Goal: Transaction & Acquisition: Purchase product/service

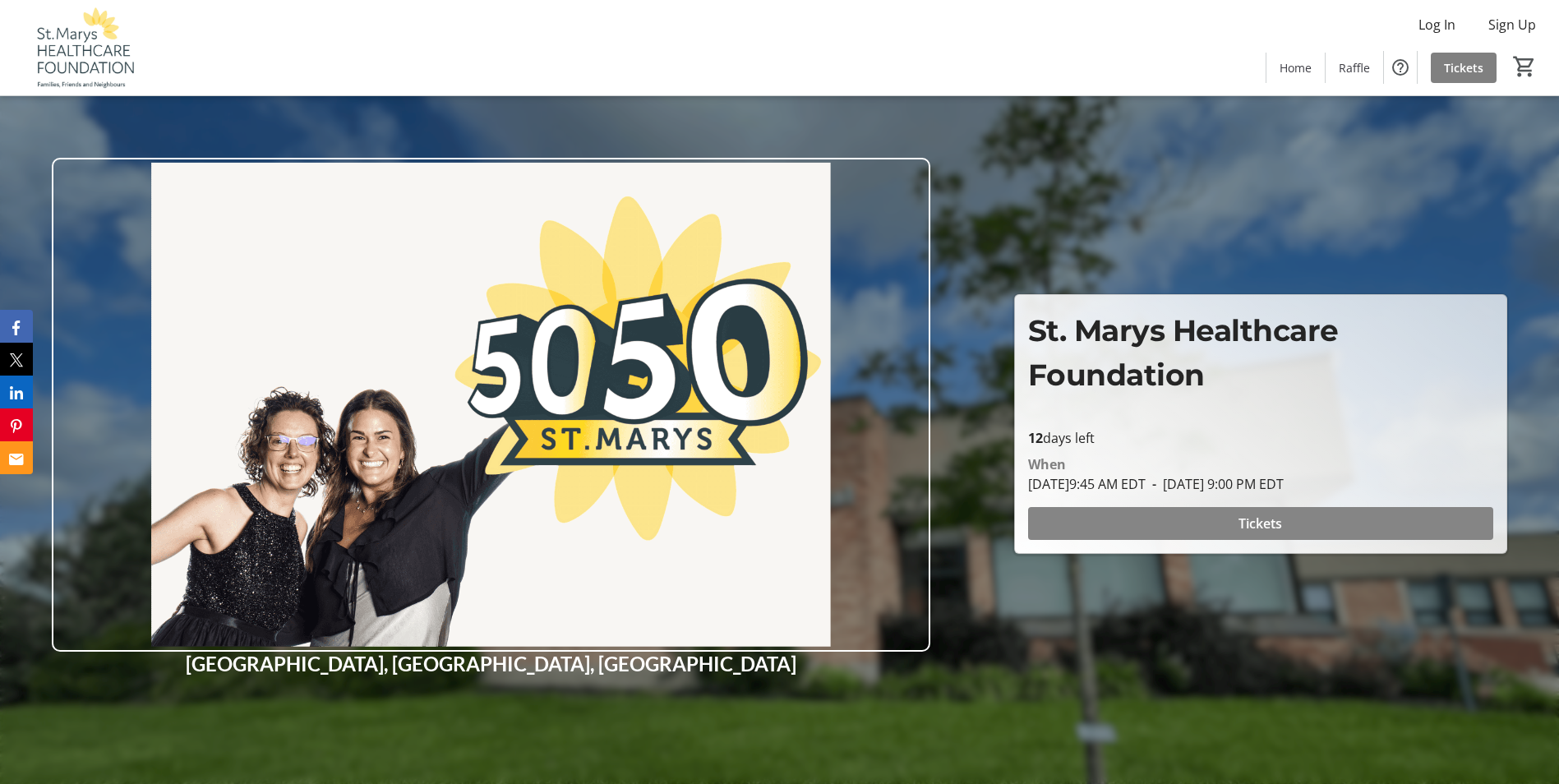
click at [1153, 519] on span at bounding box center [1261, 523] width 465 height 39
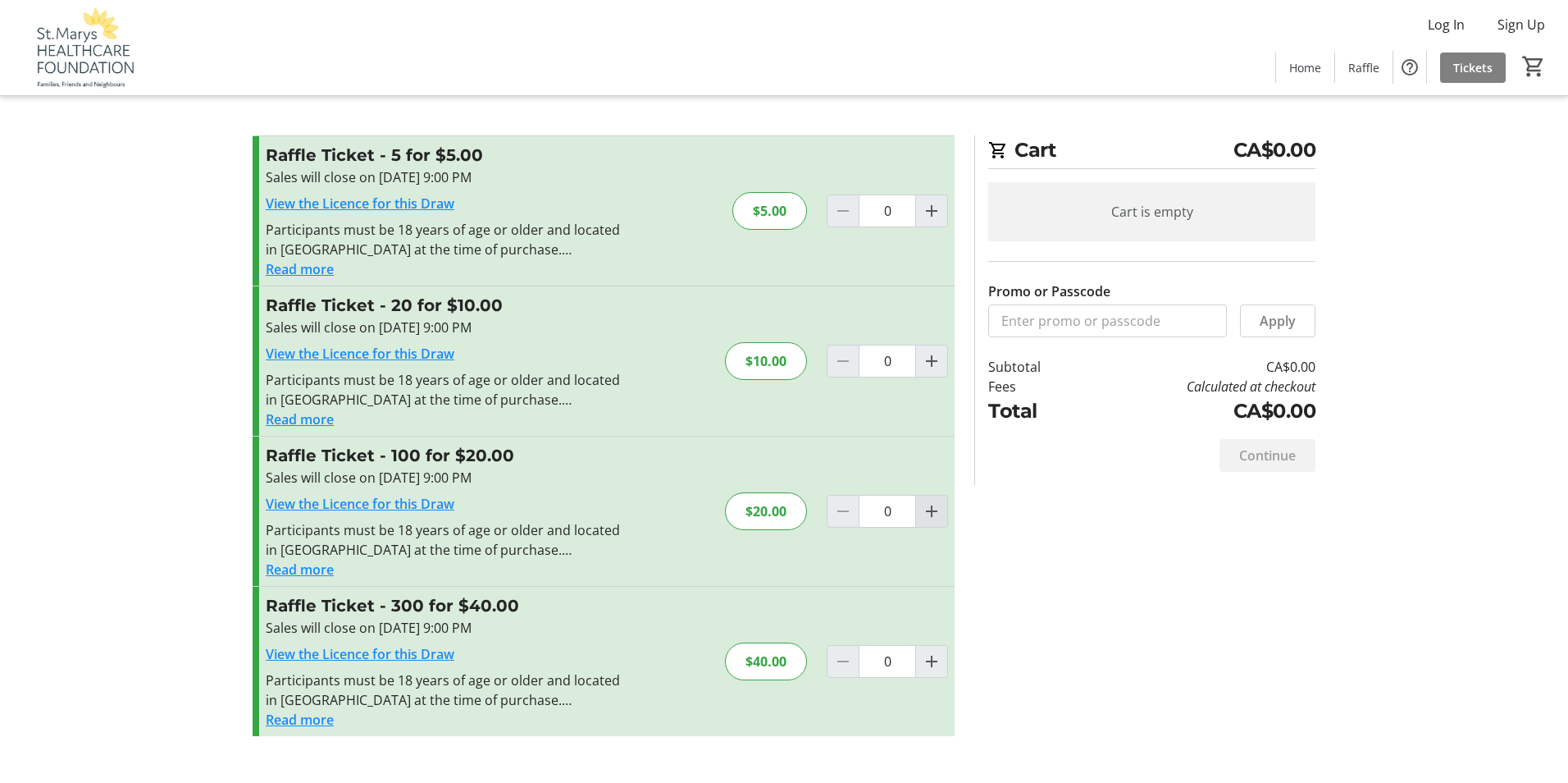
click at [925, 507] on mat-icon "Increment by one" at bounding box center [931, 512] width 20 height 20
type input "1"
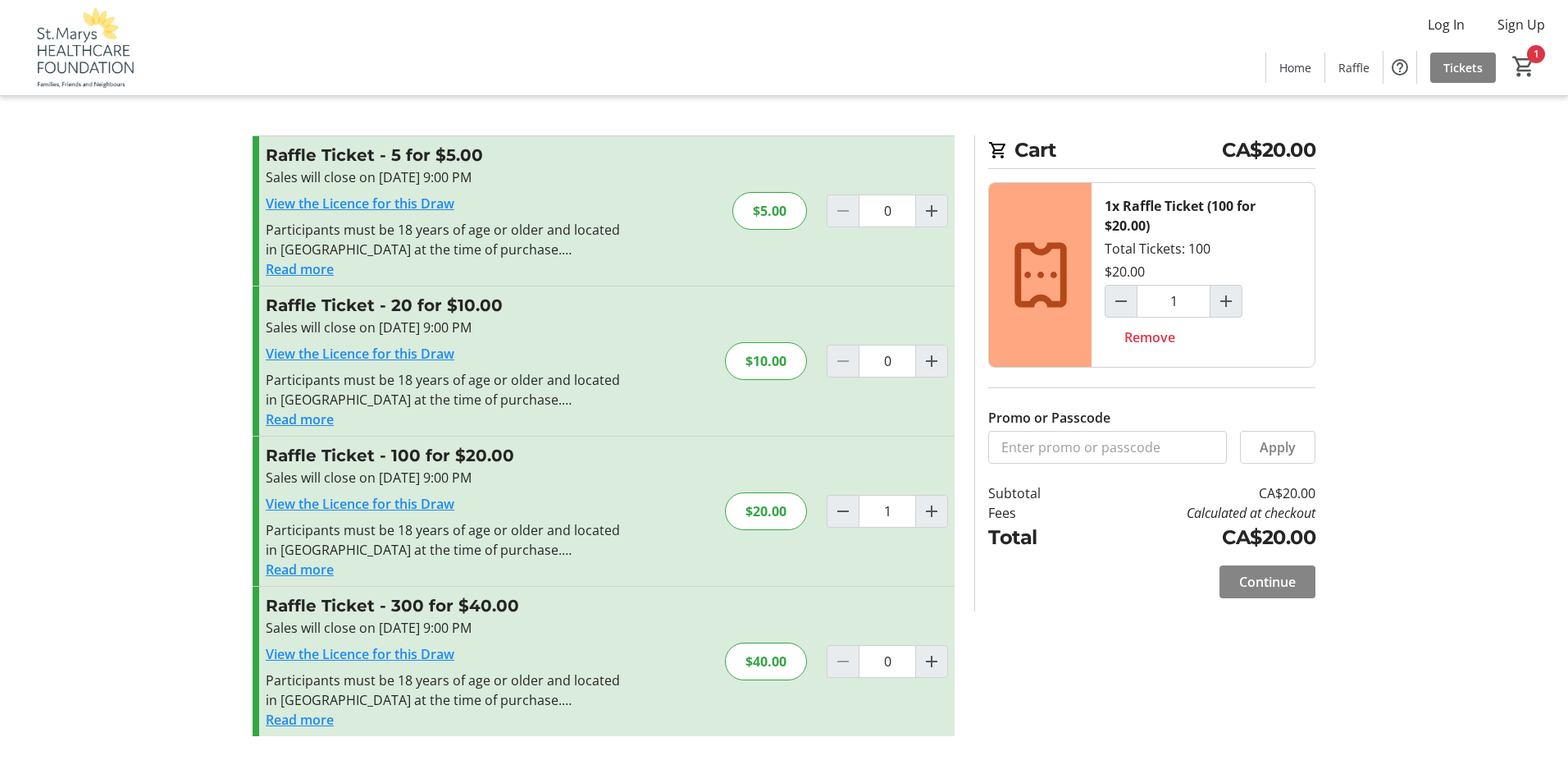
click at [1254, 593] on span at bounding box center [1267, 582] width 96 height 39
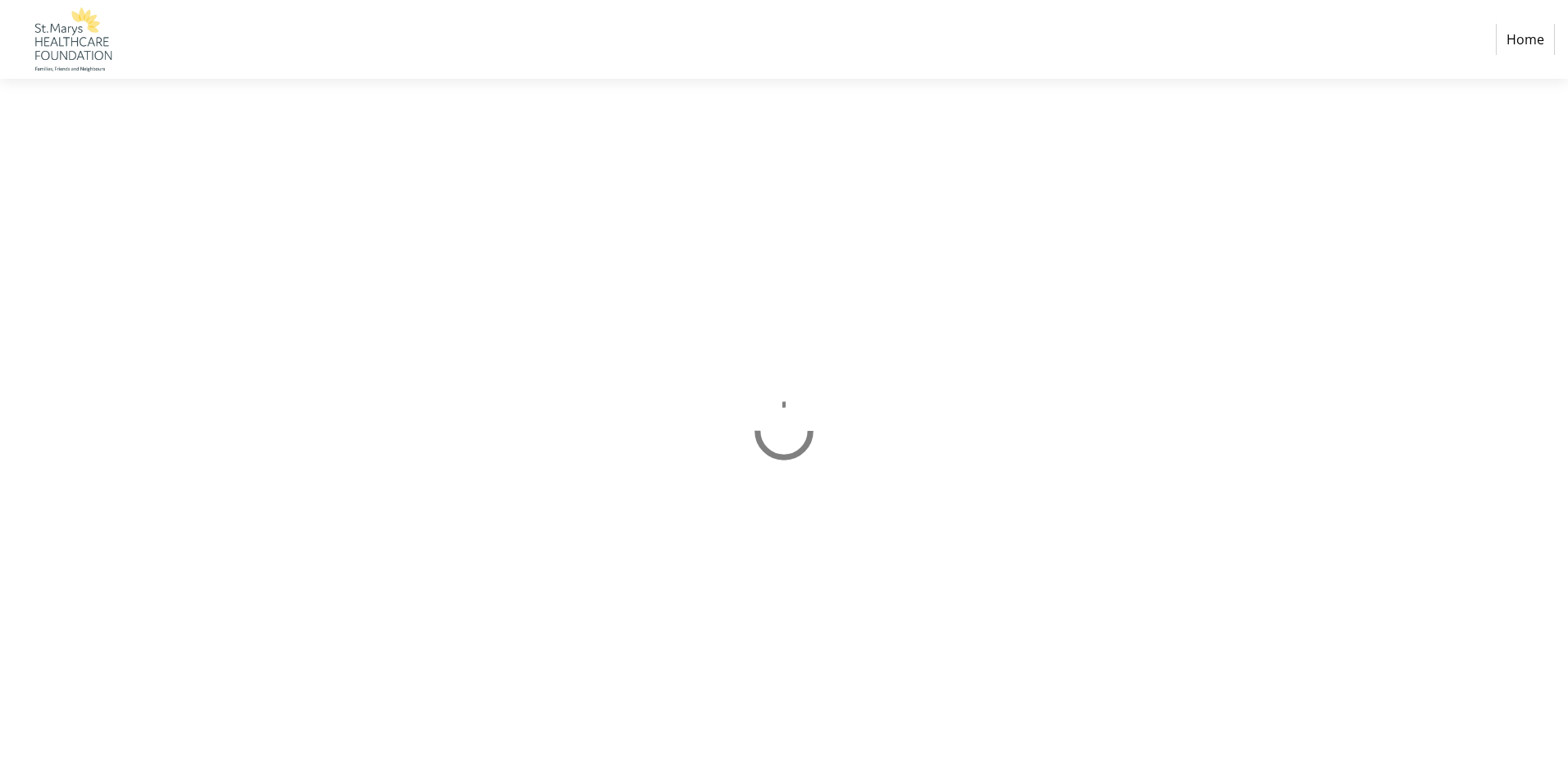
select select "CA"
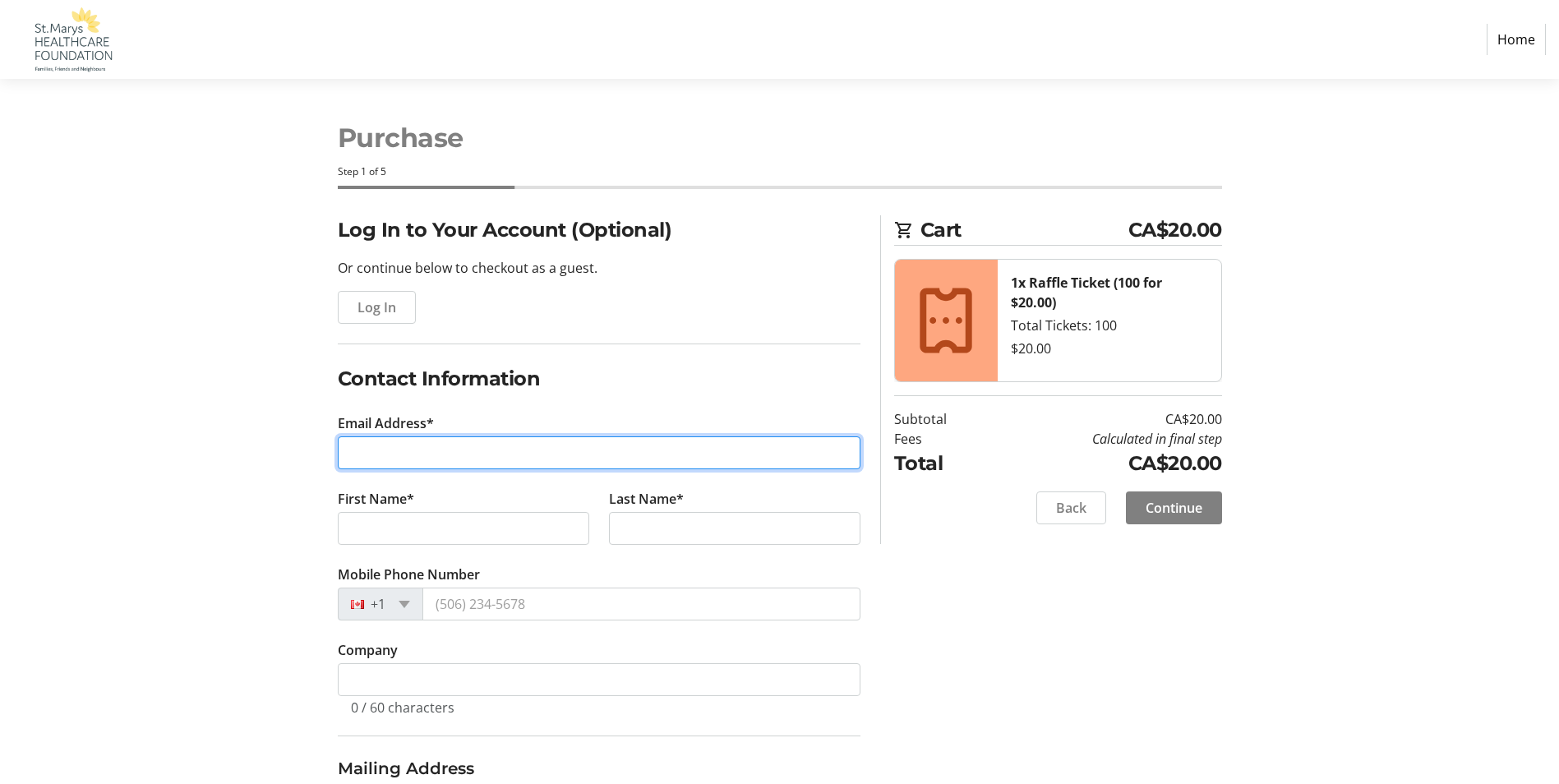
click at [446, 443] on input "Email Address*" at bounding box center [599, 452] width 522 height 32
type input "[EMAIL_ADDRESS][DOMAIN_NAME]"
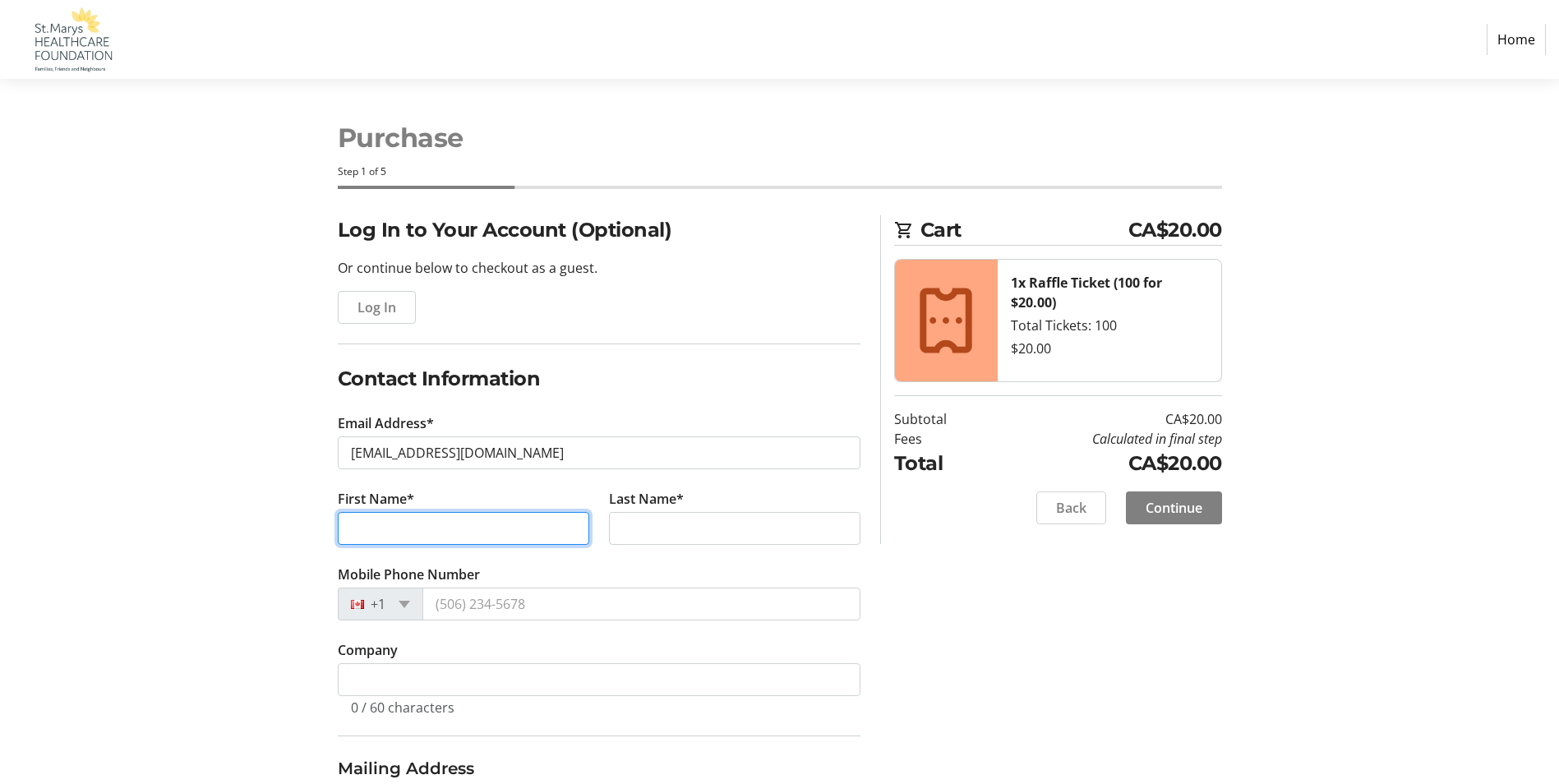
type input "[PERSON_NAME]"
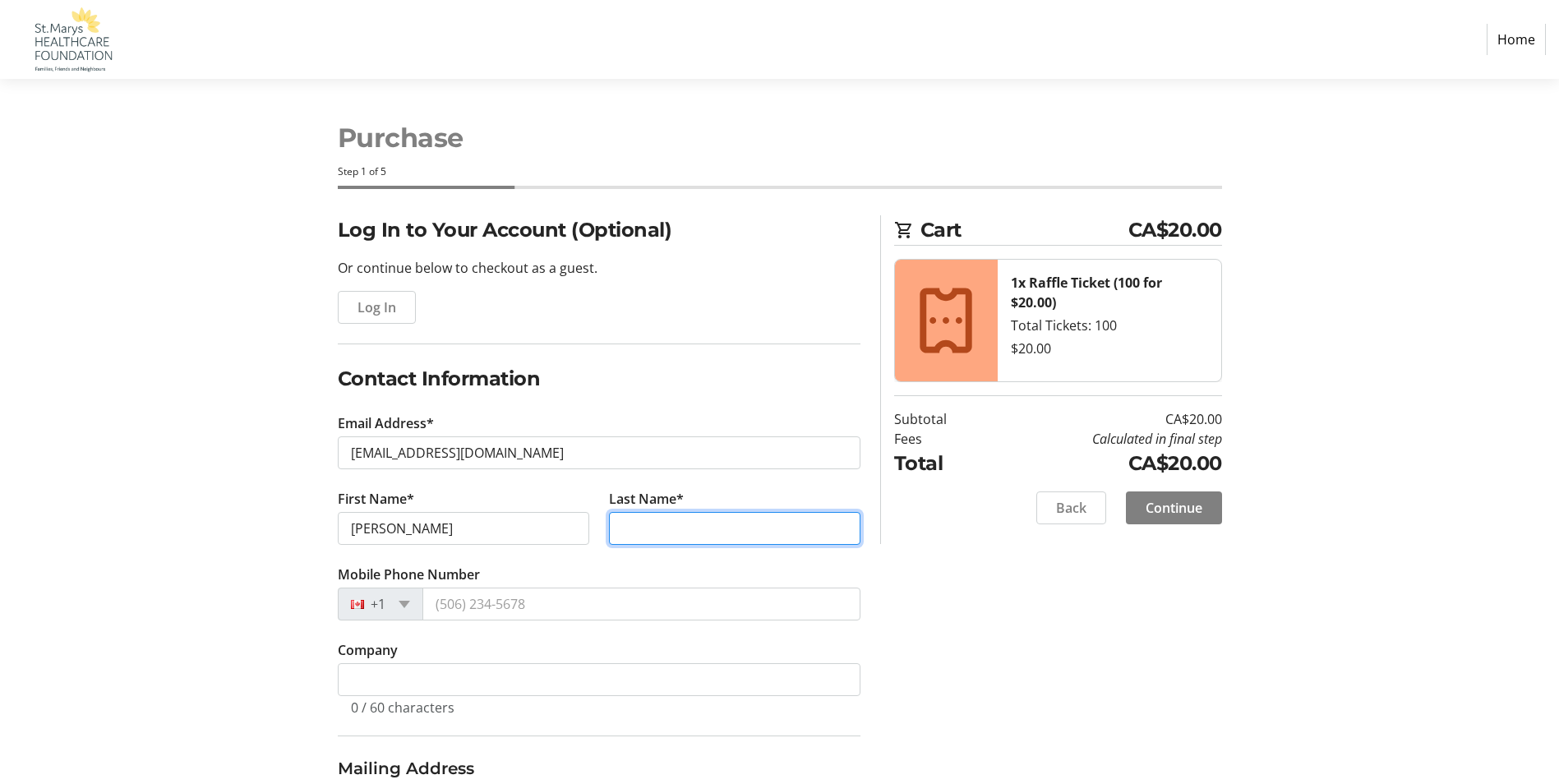
type input "Hill"
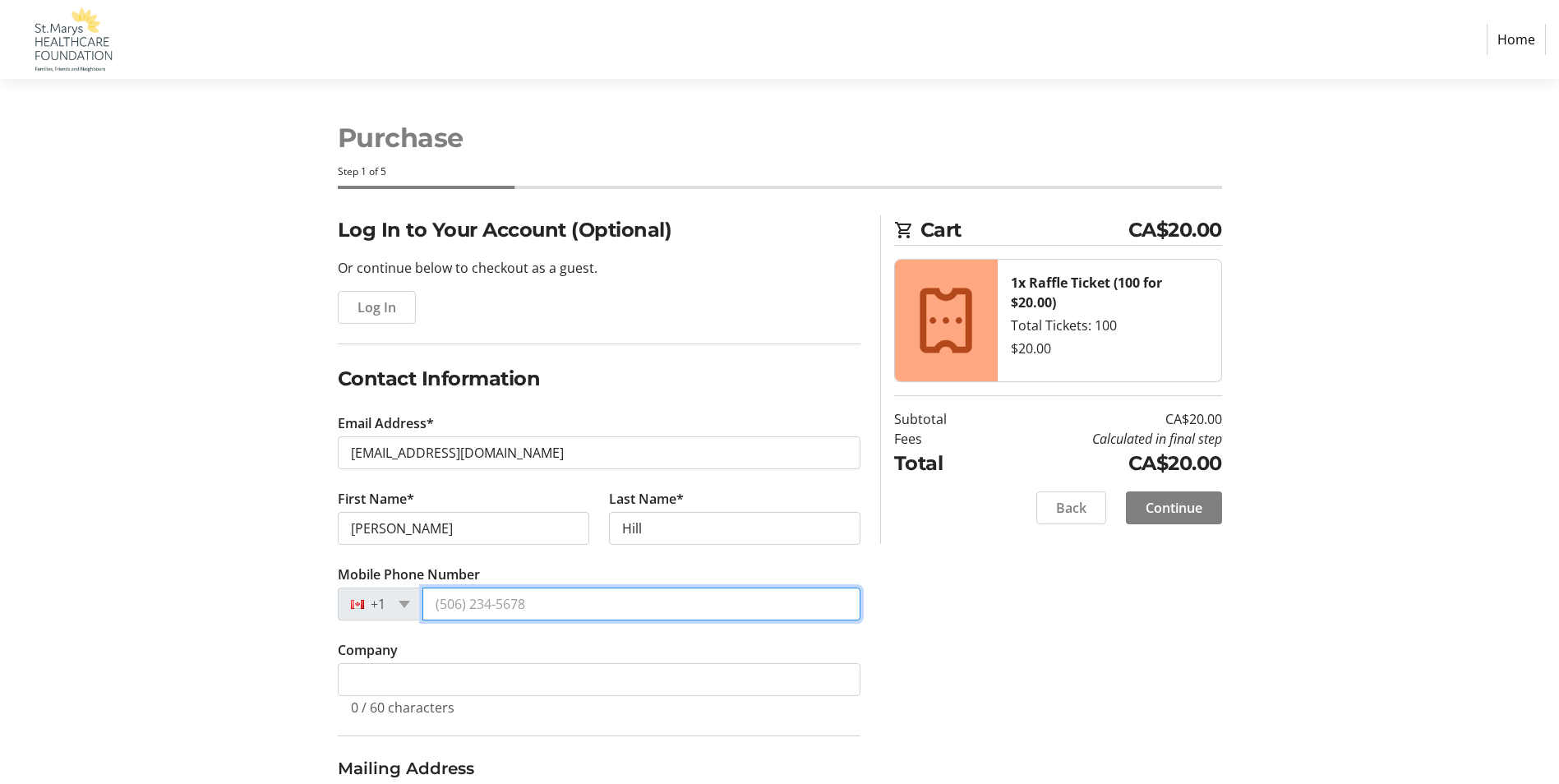
type input "[PHONE_NUMBER]"
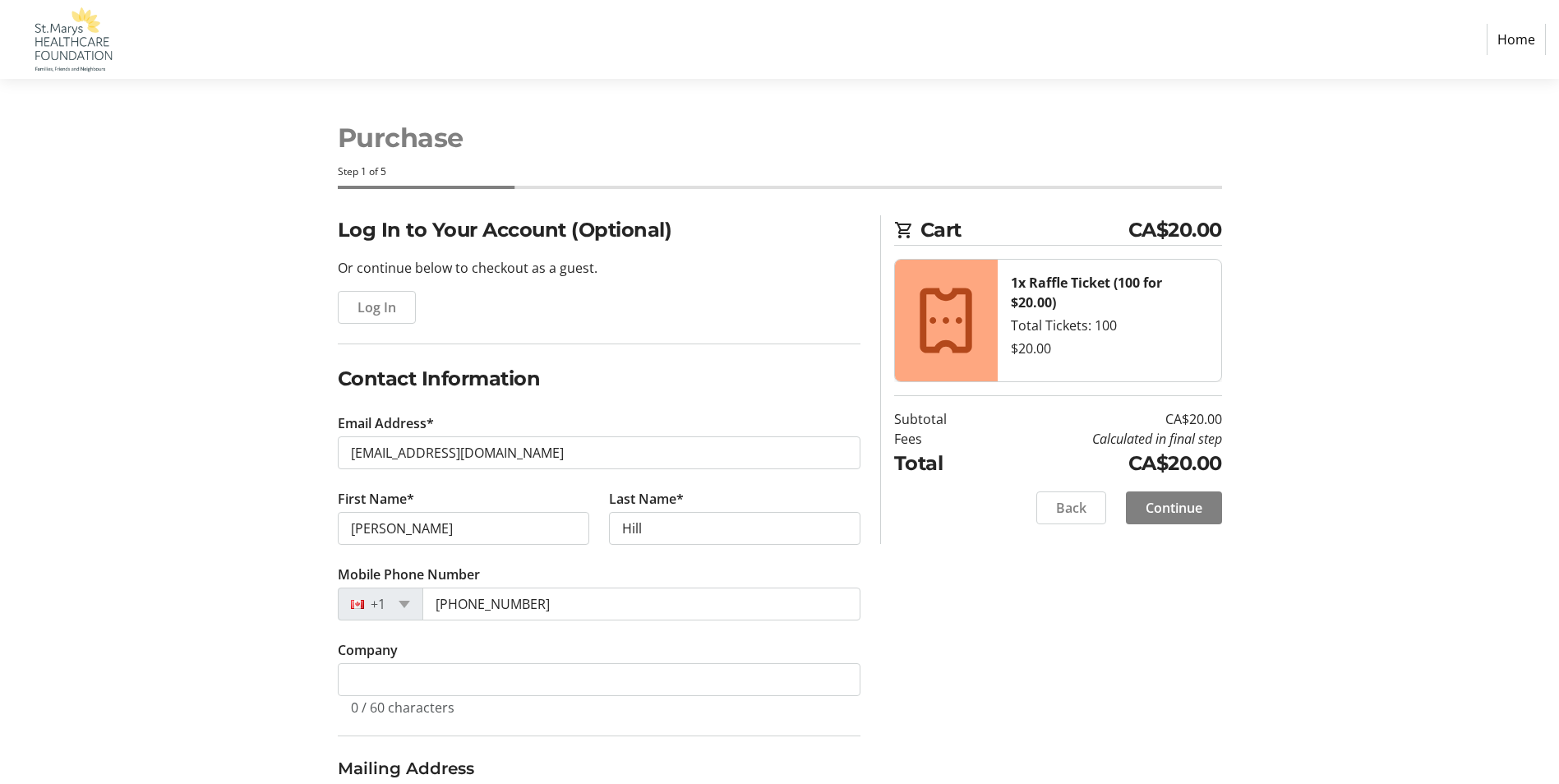
type input "[STREET_ADDRESS][PERSON_NAME]"
type input "PO Box 3171"
type input "Saint Marys"
select select "ON"
type input "N4X 1A7"
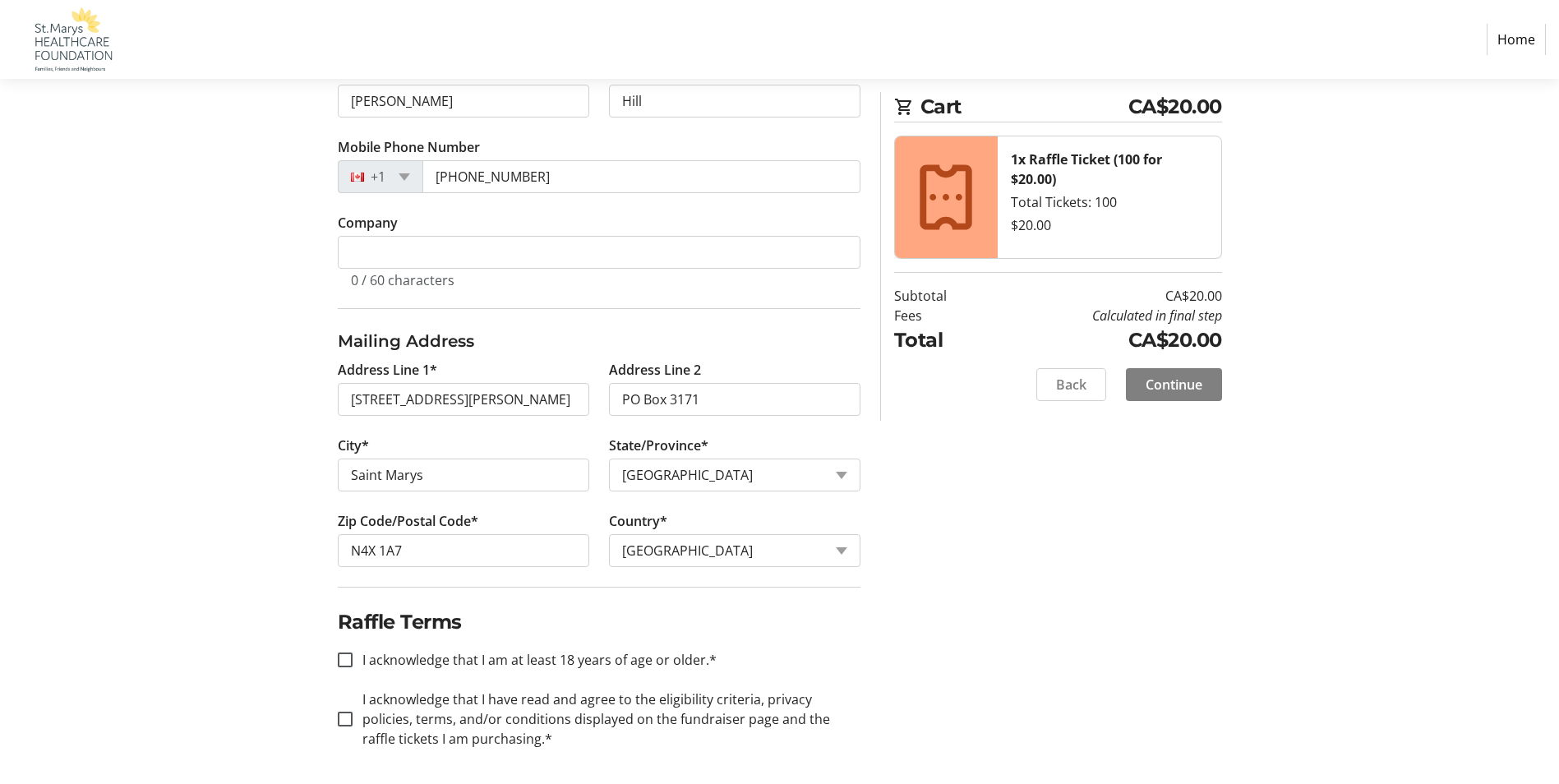
scroll to position [432, 0]
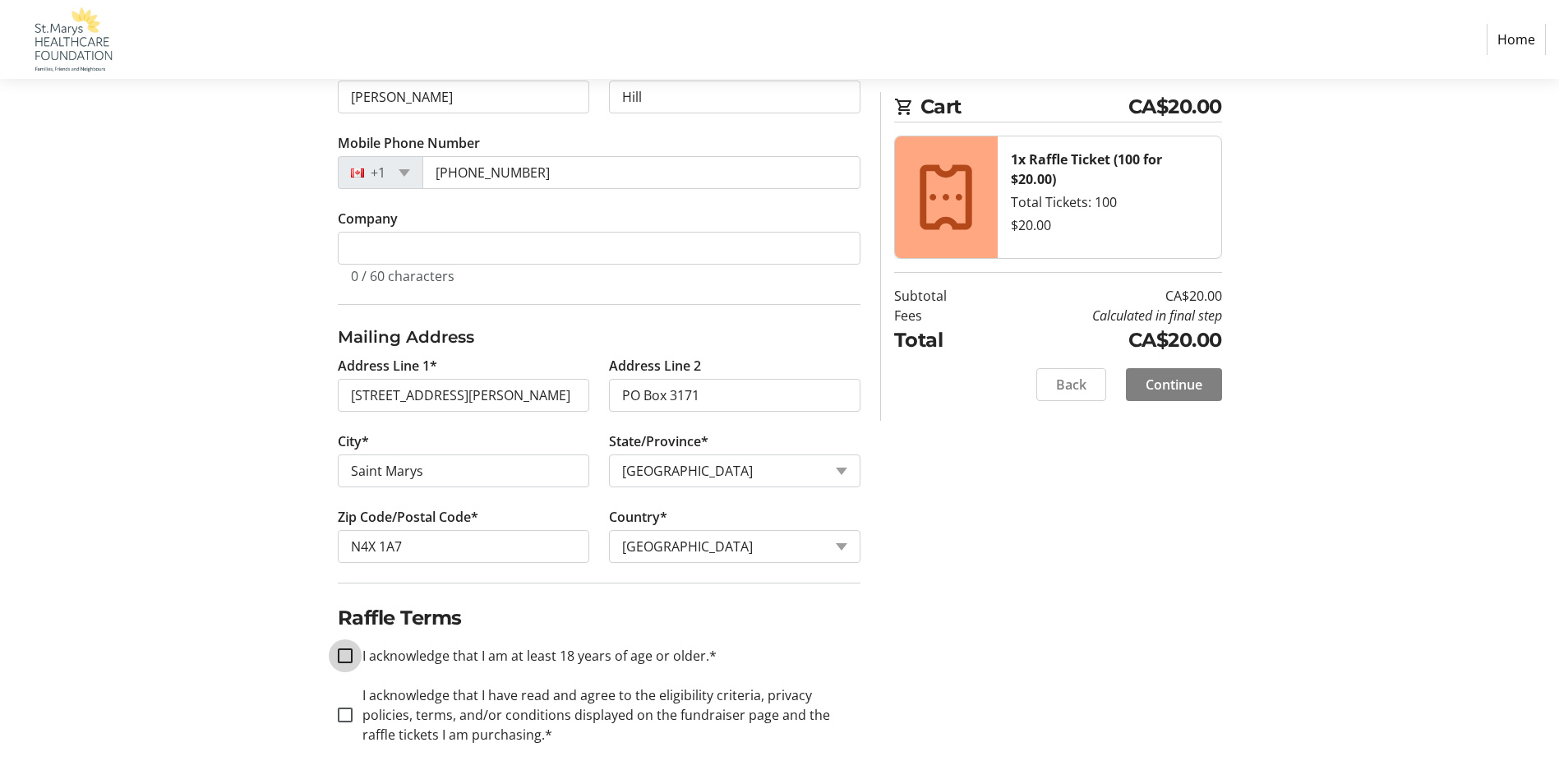
click at [349, 655] on input "I acknowledge that I am at least 18 years of age or older.*" at bounding box center [345, 655] width 15 height 15
checkbox input "true"
click at [342, 709] on input "I acknowledge that I have read and agree to the eligibility criteria, privacy p…" at bounding box center [345, 714] width 15 height 15
checkbox input "true"
click at [1183, 376] on span "Continue" at bounding box center [1174, 385] width 57 height 20
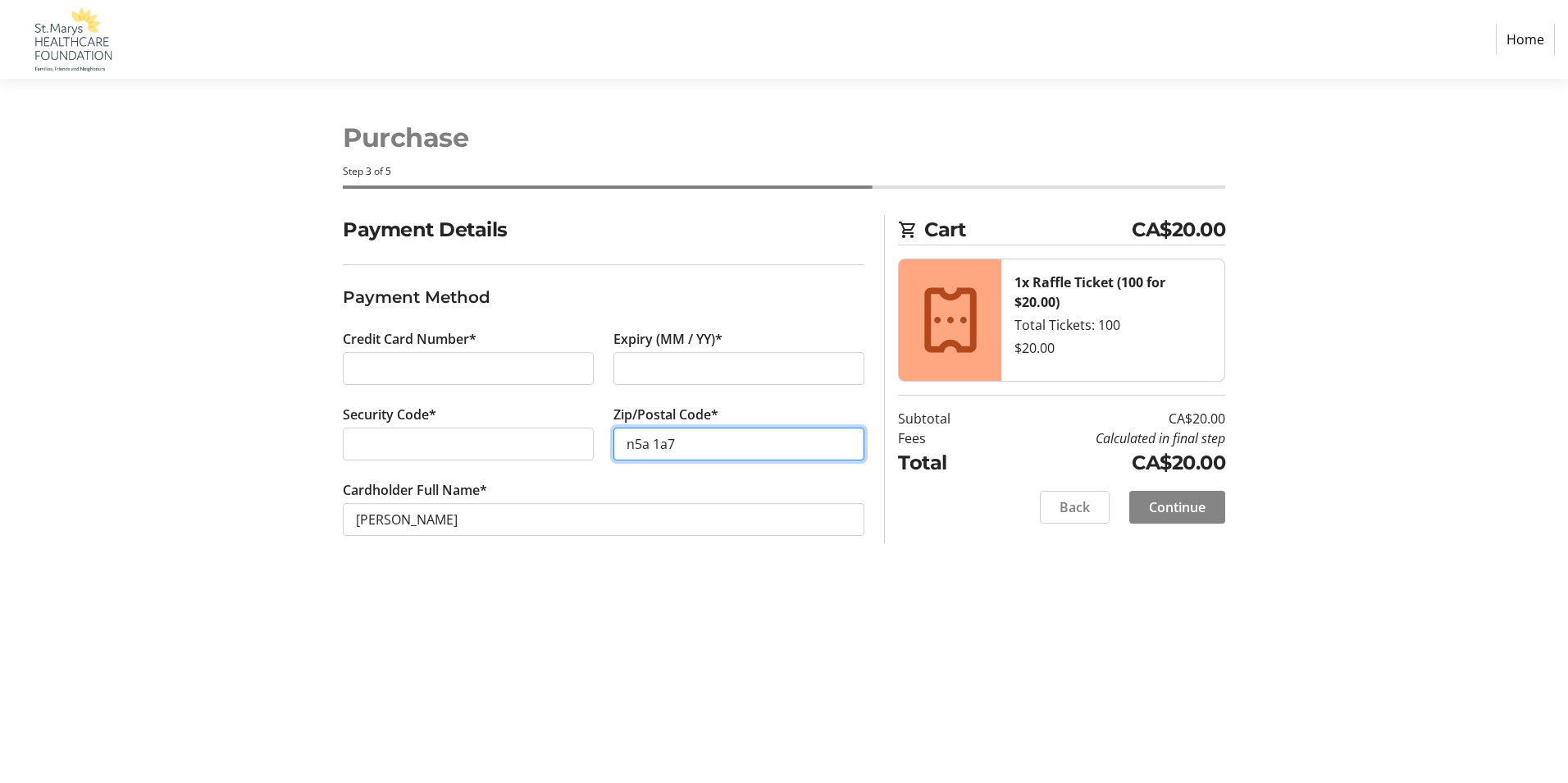
type input "n5a 1a7"
click at [1190, 512] on span "Continue" at bounding box center [1177, 507] width 57 height 20
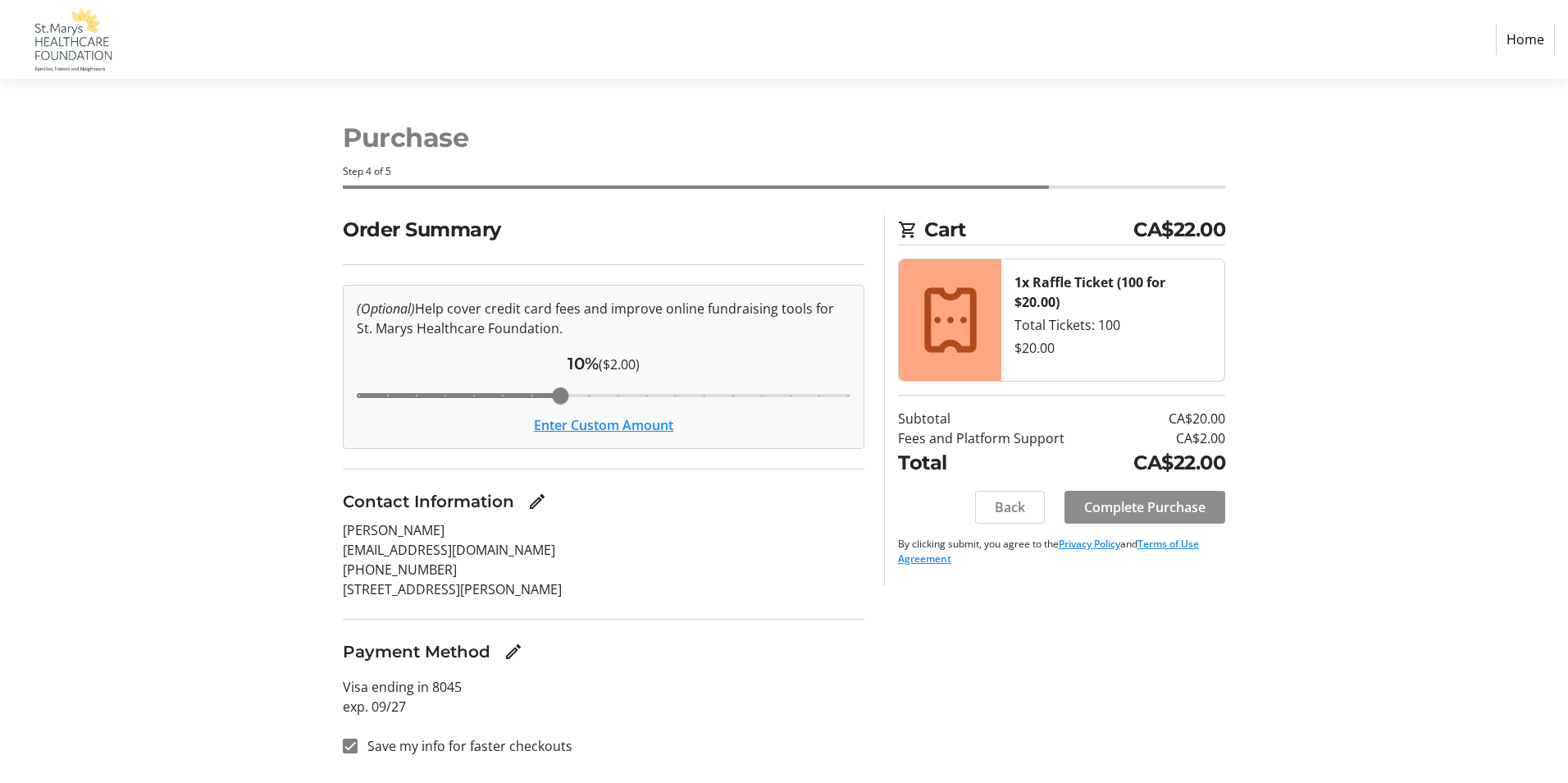
click at [1190, 512] on span "Complete Purchase" at bounding box center [1145, 507] width 121 height 20
